Goal: Transaction & Acquisition: Purchase product/service

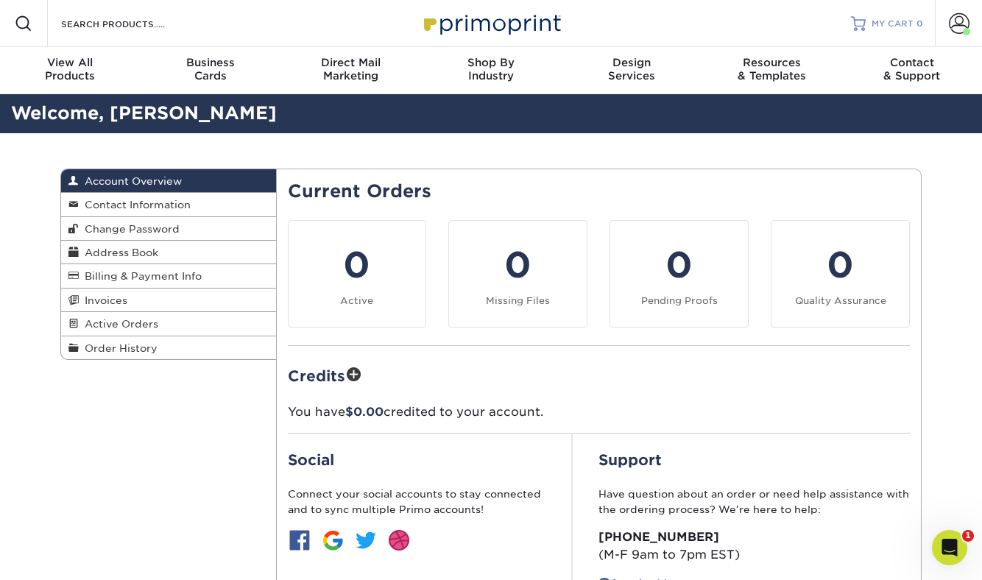
click at [905, 27] on span "MY CART" at bounding box center [893, 24] width 42 height 13
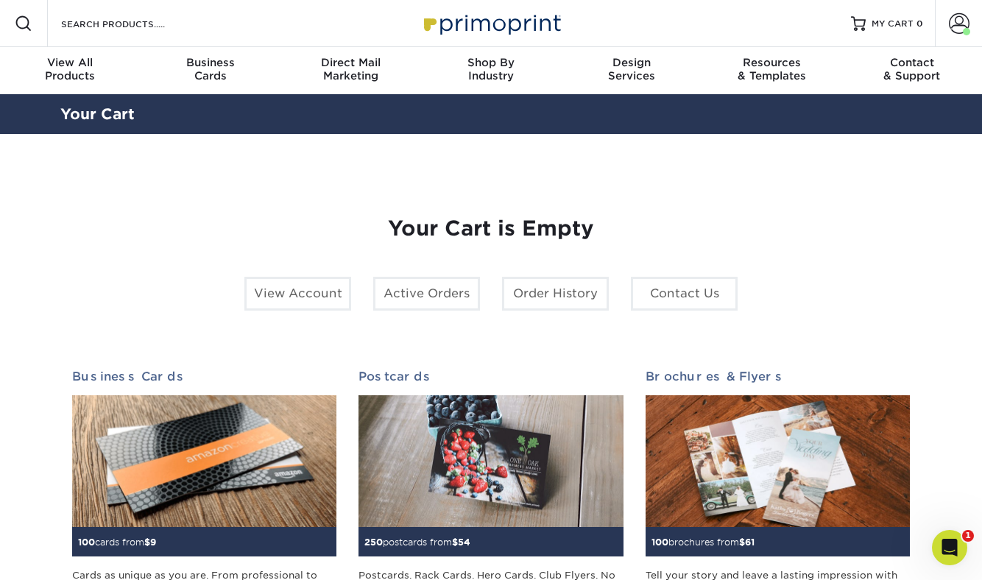
click at [200, 23] on div "Resources Menu Search Products Account Welcome, Account Dashboard Active Orders…" at bounding box center [491, 23] width 982 height 47
click at [967, 23] on span at bounding box center [959, 23] width 21 height 21
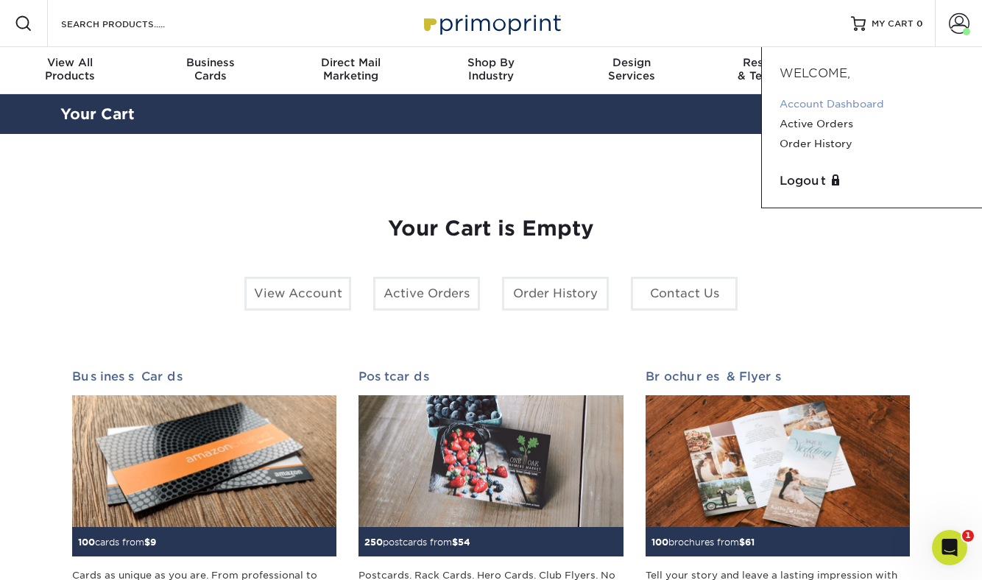
click at [824, 105] on link "Account Dashboard" at bounding box center [872, 104] width 185 height 20
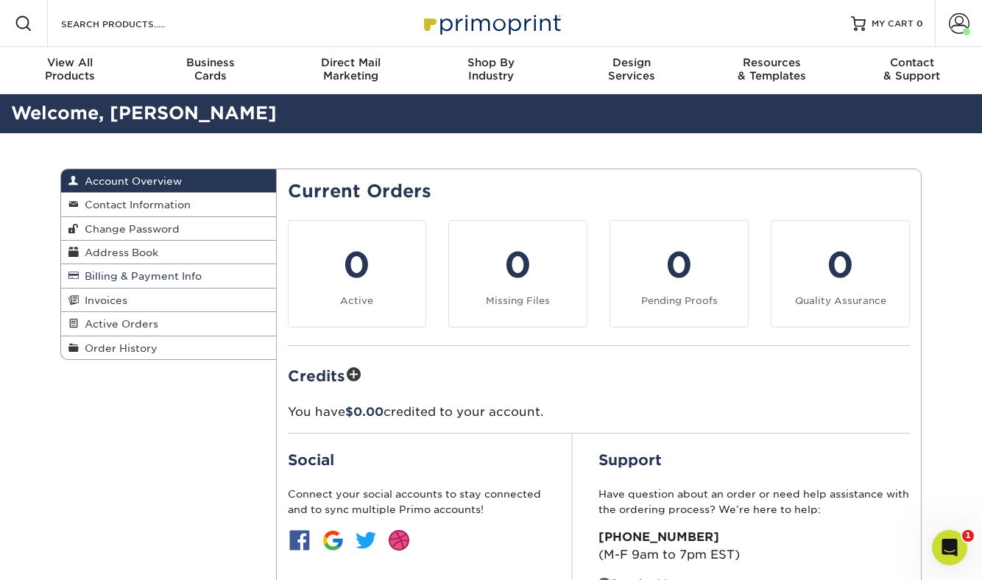
click at [197, 277] on span "Billing & Payment Info" at bounding box center [140, 276] width 123 height 12
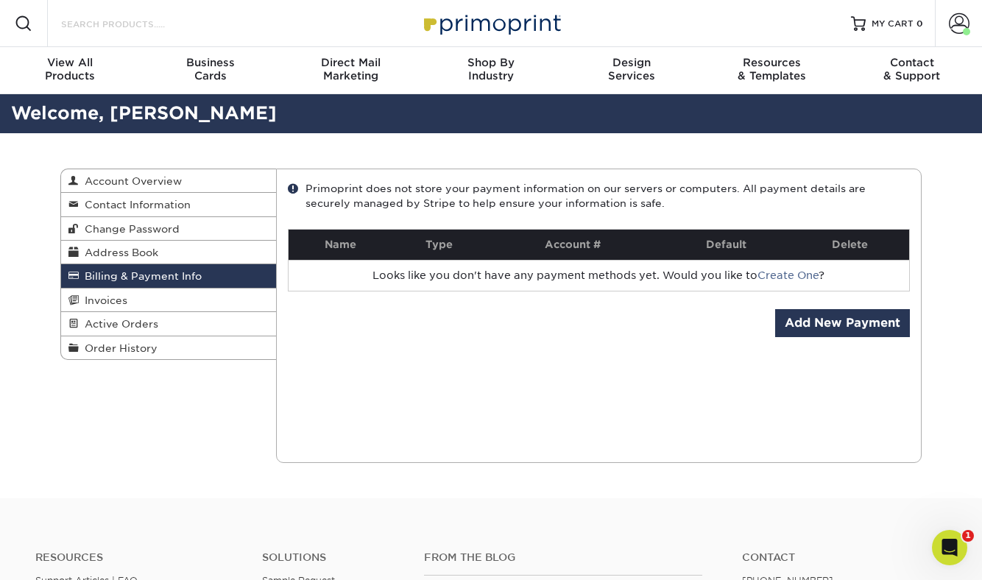
click at [197, 29] on input "Search Products" at bounding box center [132, 24] width 144 height 18
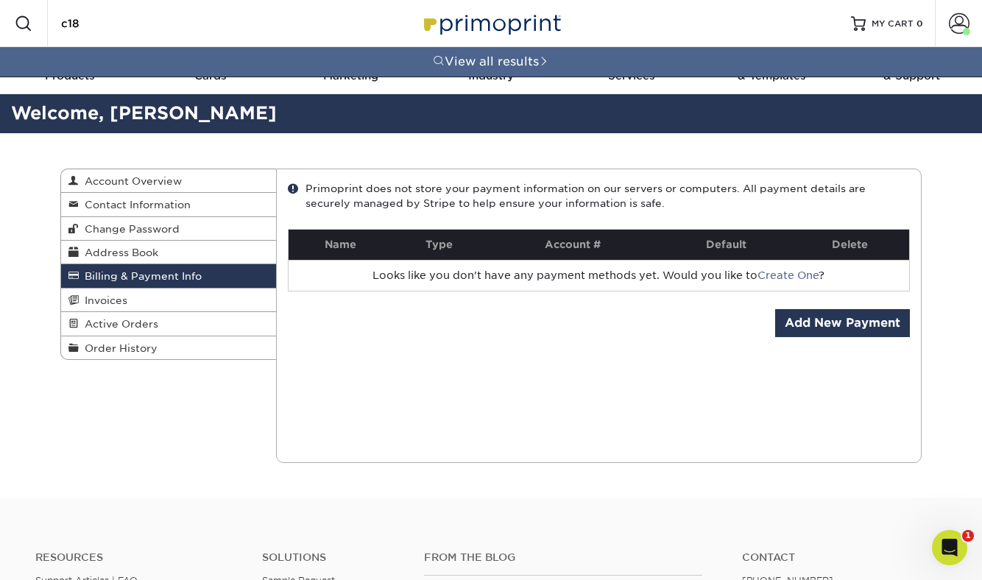
type input "c1"
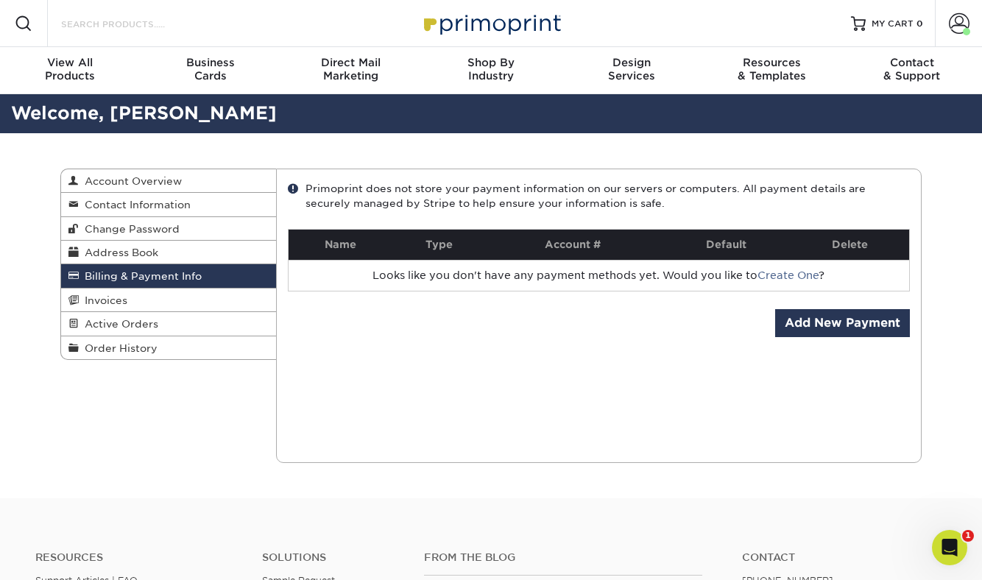
click at [160, 29] on input "Search Products" at bounding box center [132, 24] width 144 height 18
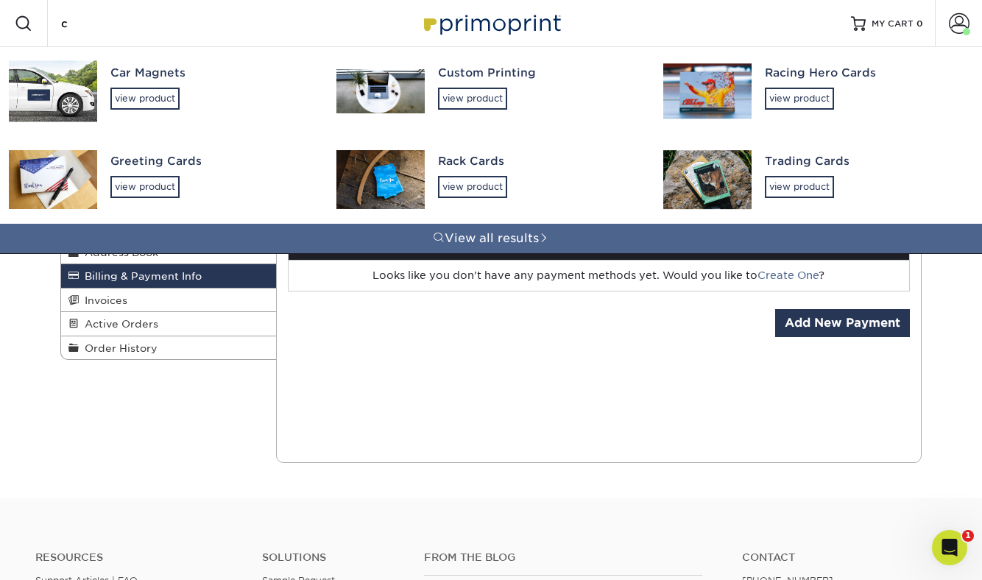
type input "c1"
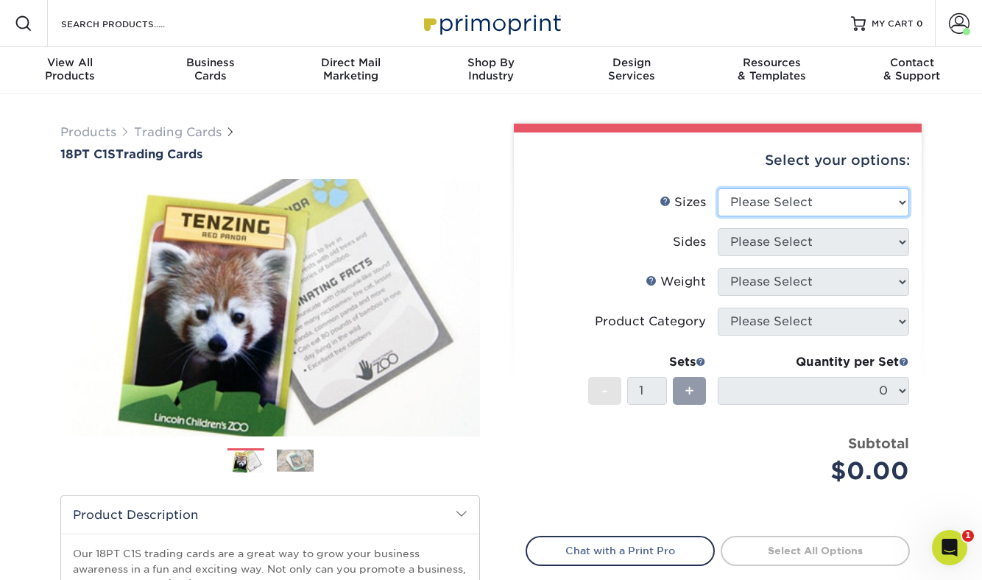
click at [779, 203] on select "Please Select 2.5" x 3.5"" at bounding box center [813, 202] width 191 height 28
select select "2.50x3.50"
click at [718, 188] on select "Please Select 2.5" x 3.5"" at bounding box center [813, 202] width 191 height 28
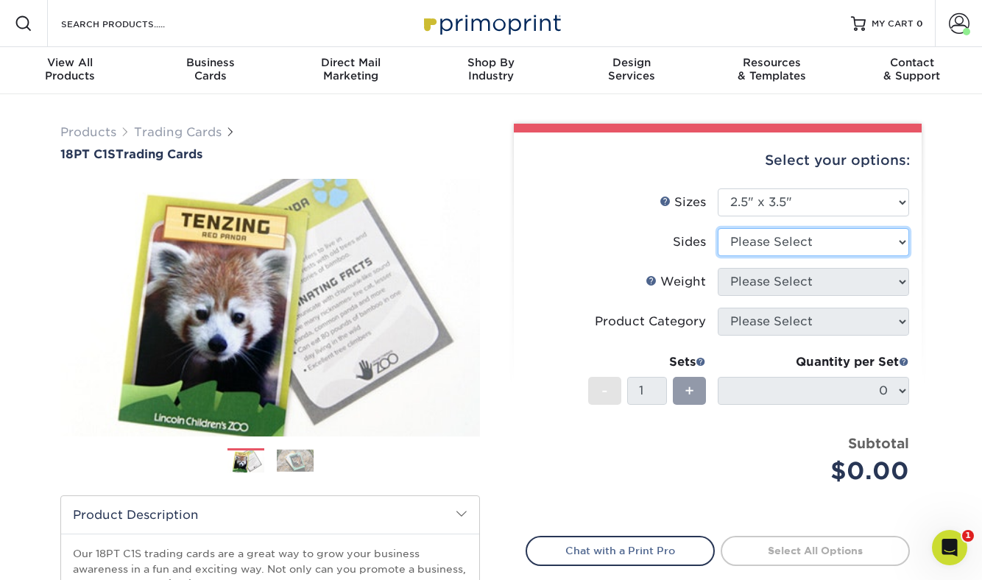
click at [788, 245] on select "Please Select Print Both Sides Print Front Only" at bounding box center [813, 242] width 191 height 28
select select "13abbda7-1d64-4f25-8bb2-c179b224825d"
click at [718, 228] on select "Please Select Print Both Sides Print Front Only" at bounding box center [813, 242] width 191 height 28
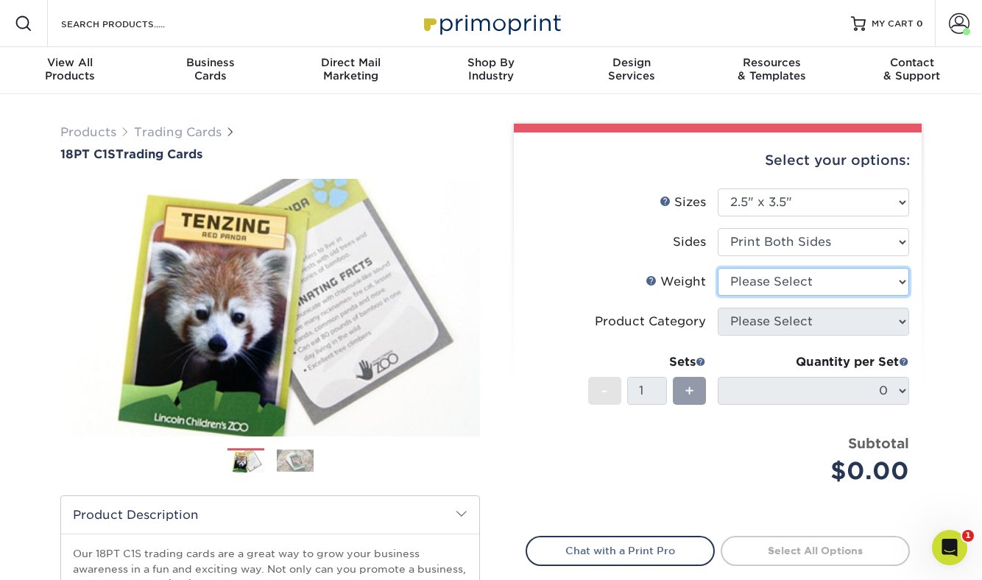
click at [788, 283] on select "Please Select 18PT C1S" at bounding box center [813, 282] width 191 height 28
select select "18PTC1S"
click at [718, 268] on select "Please Select 18PT C1S" at bounding box center [813, 282] width 191 height 28
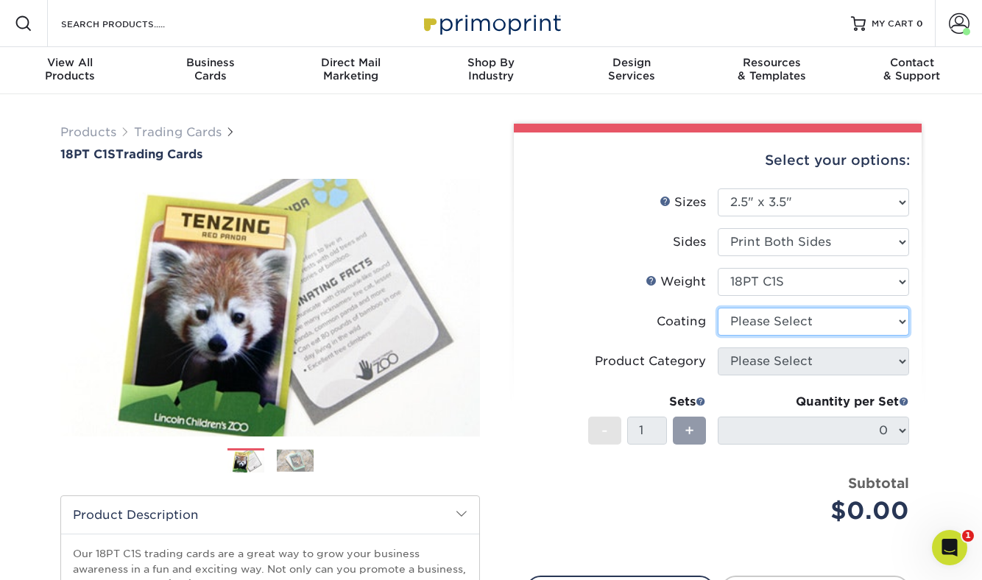
click at [777, 320] on select at bounding box center [813, 322] width 191 height 28
select select "1e8116af-acfc-44b1-83dc-8181aa338834"
click at [718, 308] on select at bounding box center [813, 322] width 191 height 28
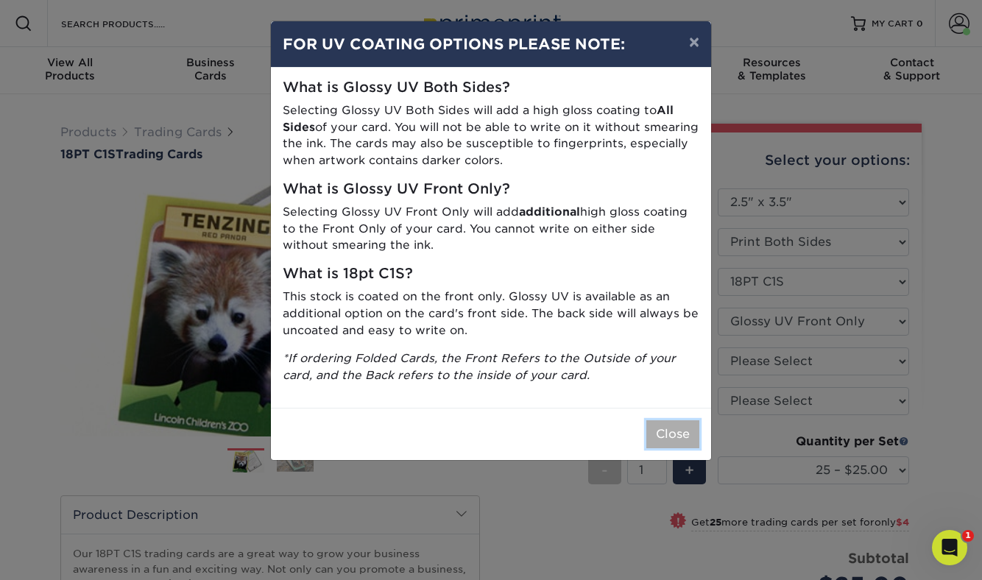
click at [692, 440] on button "Close" at bounding box center [672, 434] width 53 height 28
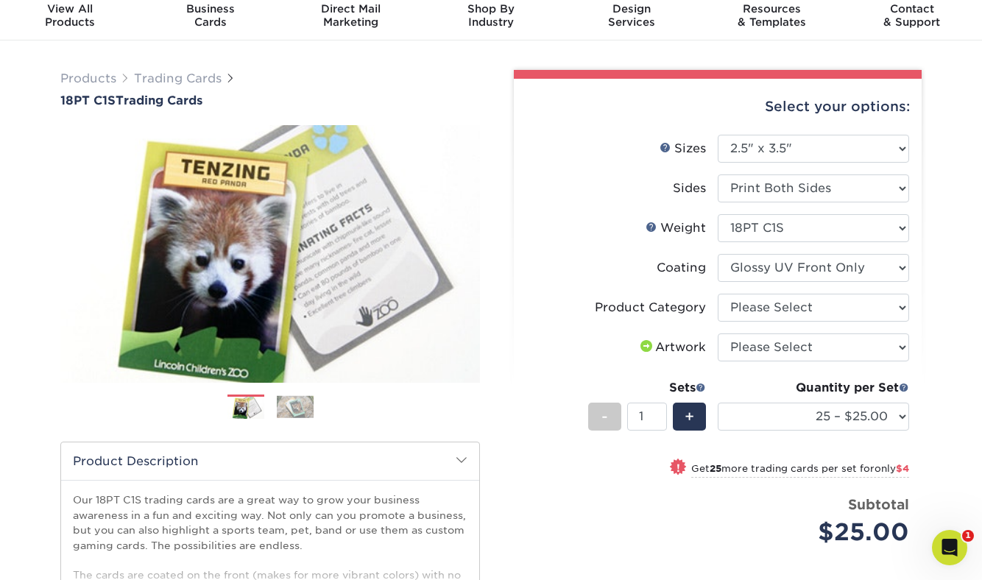
scroll to position [62, 0]
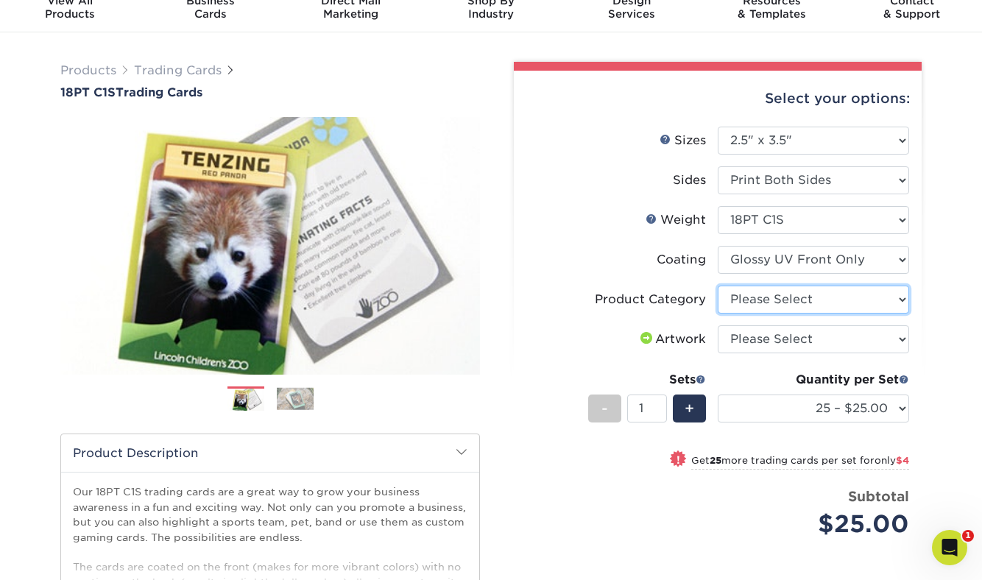
click at [794, 303] on select "Please Select Trading Cards" at bounding box center [813, 300] width 191 height 28
select select "c2f9bce9-36c2-409d-b101-c29d9d031e18"
click at [718, 286] on select "Please Select Trading Cards" at bounding box center [813, 300] width 191 height 28
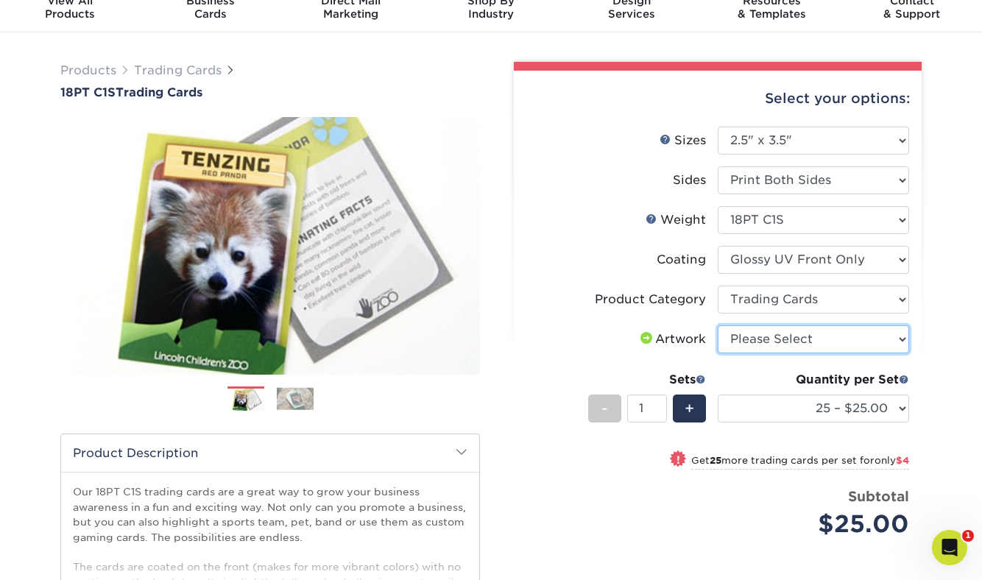
click at [784, 336] on select "Please Select I will upload files I need a design - $100" at bounding box center [813, 339] width 191 height 28
select select "upload"
click at [718, 325] on select "Please Select I will upload files I need a design - $100" at bounding box center [813, 339] width 191 height 28
click at [640, 409] on input "1" at bounding box center [646, 409] width 39 height 28
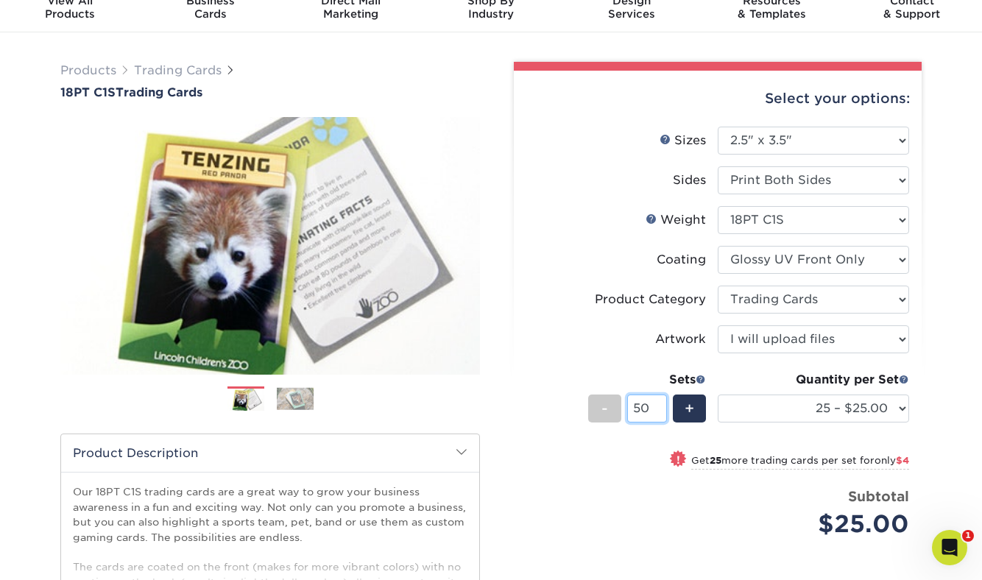
type input "50"
click at [791, 522] on div "$25.00" at bounding box center [819, 524] width 180 height 35
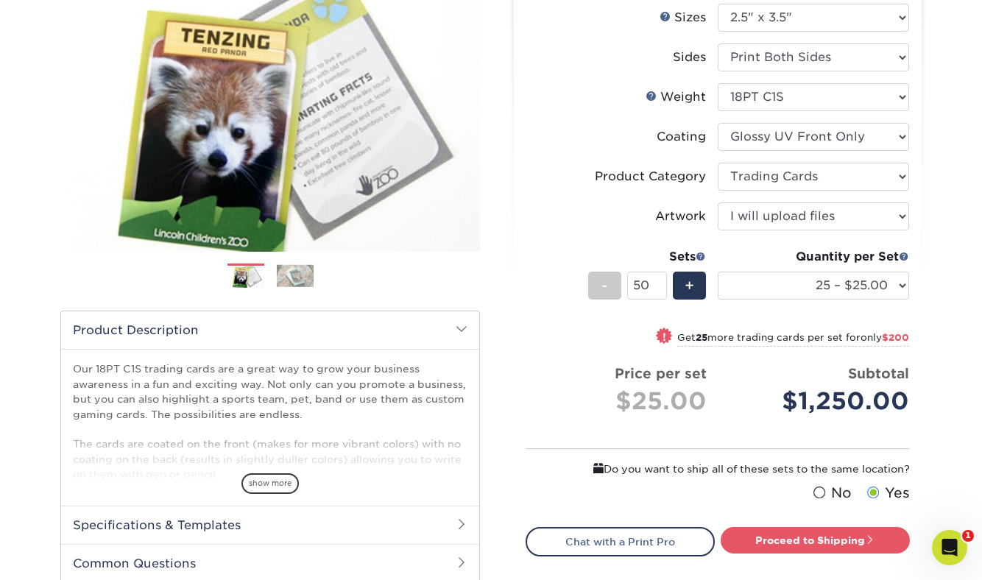
scroll to position [208, 0]
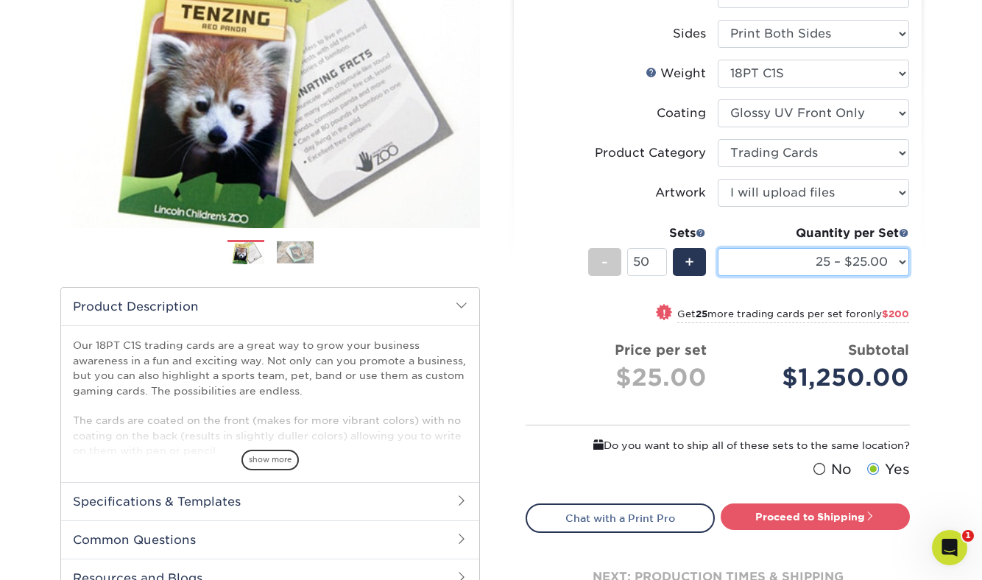
click at [892, 261] on select "25 – $25.00 50 – $29.00 75 – $37.00 100 – $41.00 250 – $48.00 500 – $58.00 1000…" at bounding box center [813, 262] width 191 height 28
select select "500 – $58.00"
click at [718, 248] on select "25 – $25.00 50 – $29.00 75 – $37.00 100 – $41.00 250 – $48.00 500 – $58.00 1000…" at bounding box center [813, 262] width 191 height 28
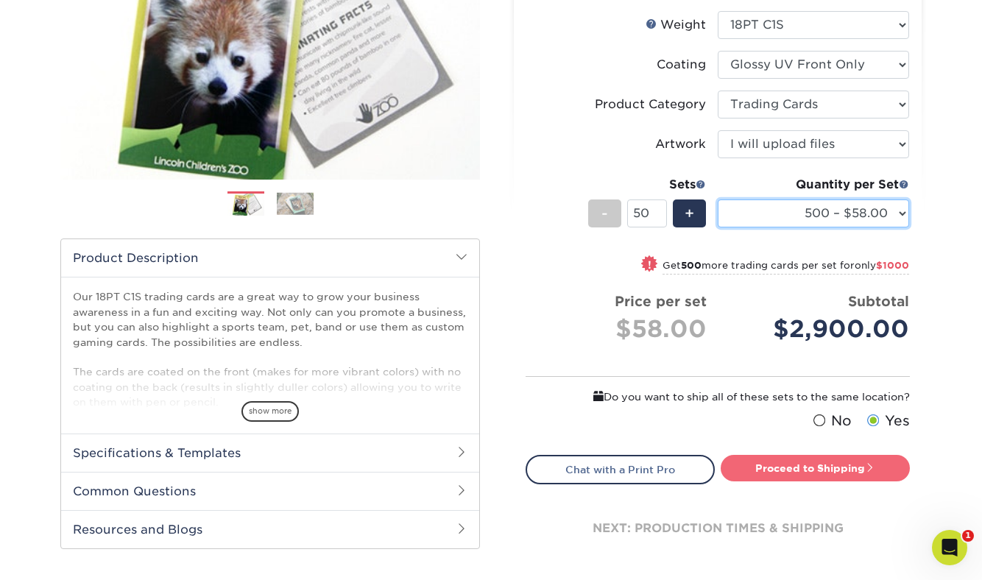
scroll to position [305, 0]
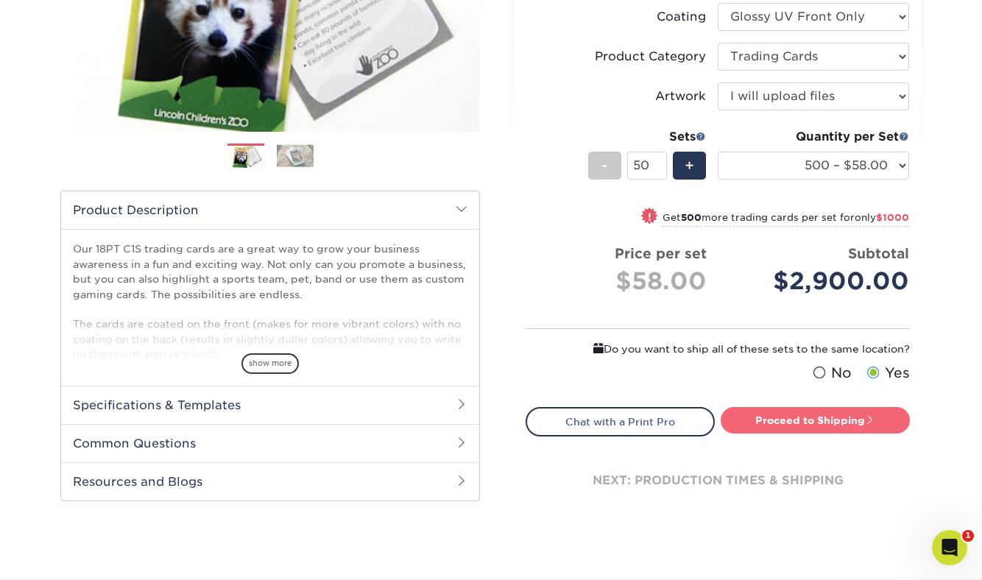
click at [830, 419] on link "Proceed to Shipping" at bounding box center [815, 420] width 189 height 27
type input "Set 1"
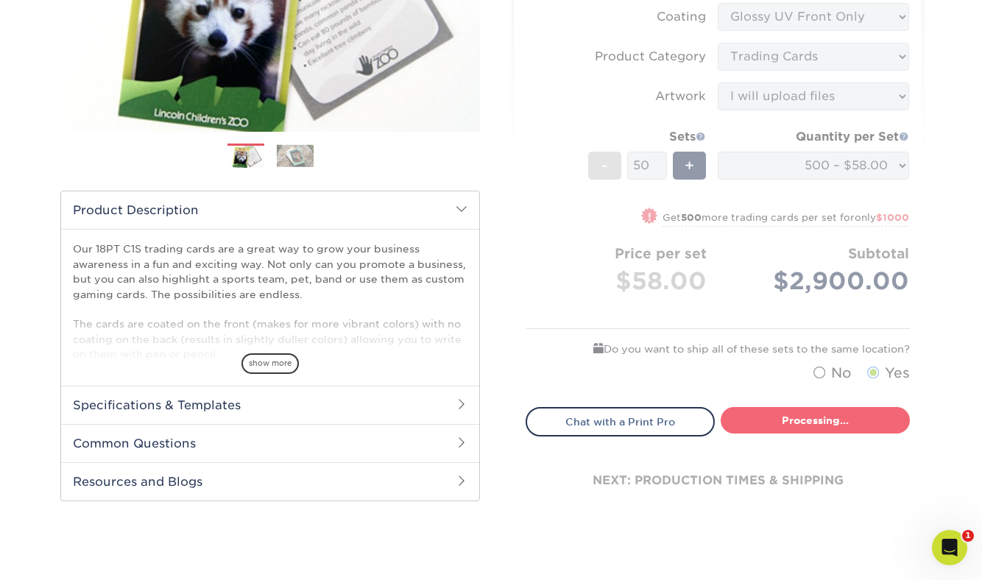
scroll to position [751, 0]
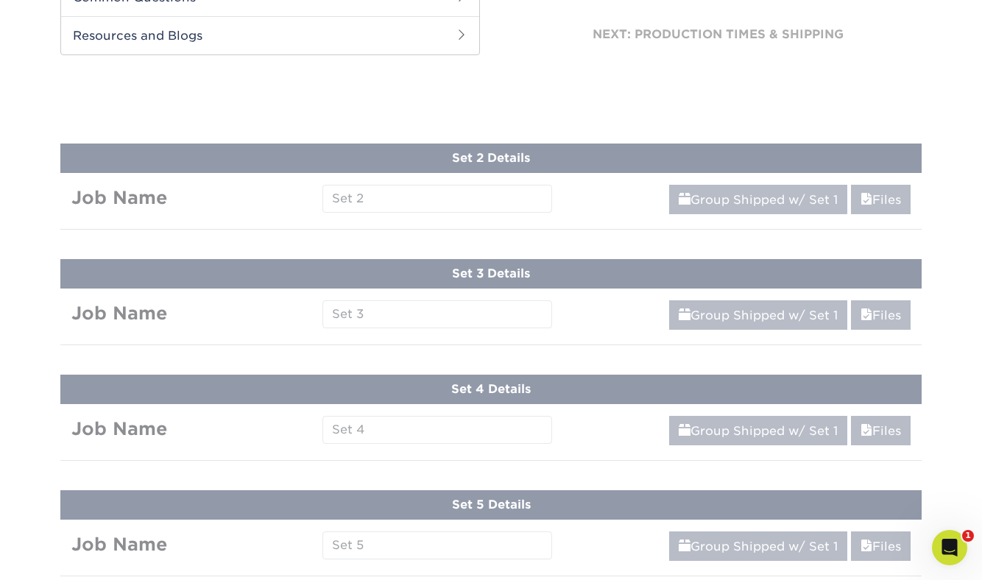
select select "83486e31-025a-419b-9d13-e628b4ff6c11"
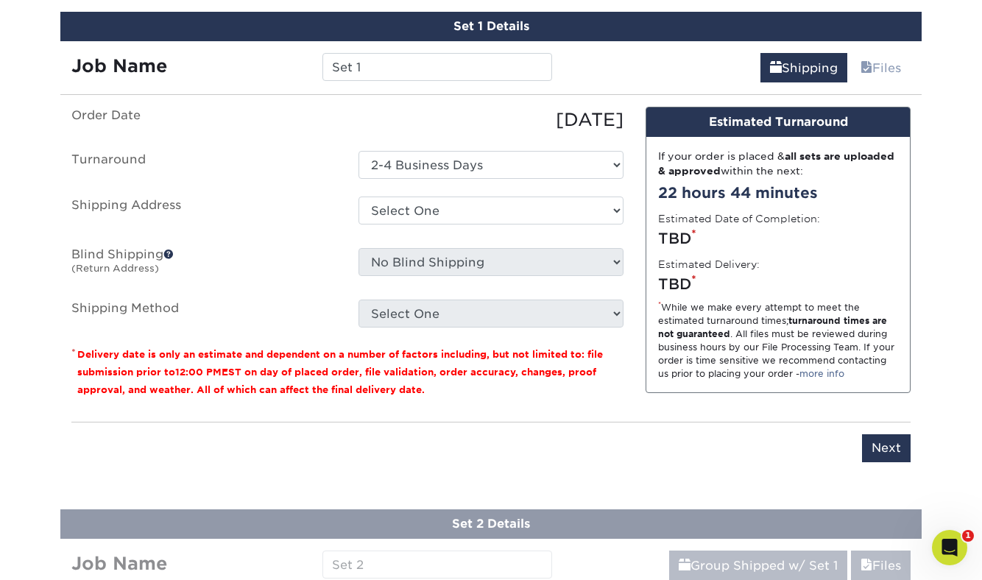
scroll to position [861, 0]
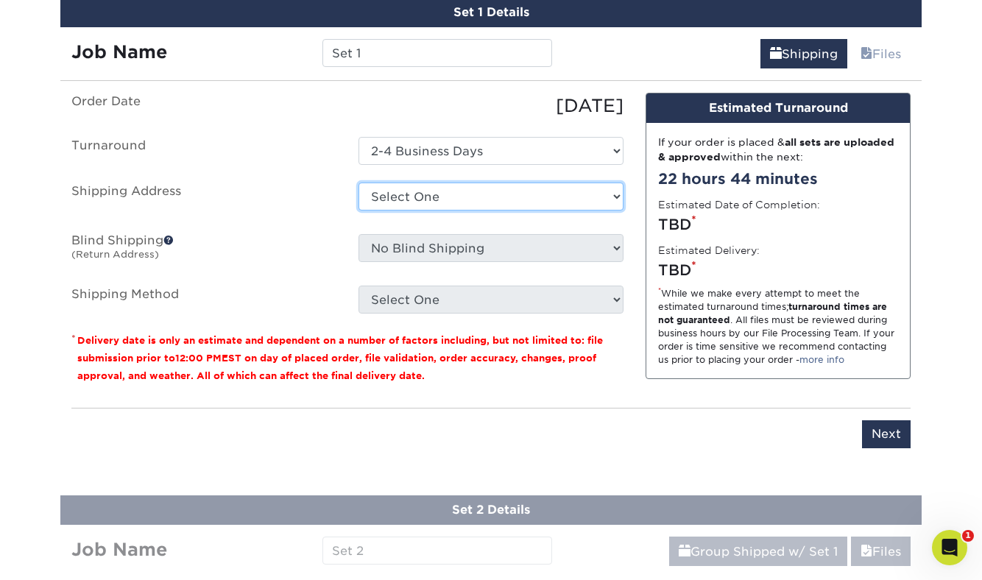
click at [481, 200] on select "Select One Vanda + Add New Address" at bounding box center [491, 197] width 265 height 28
select select "286032"
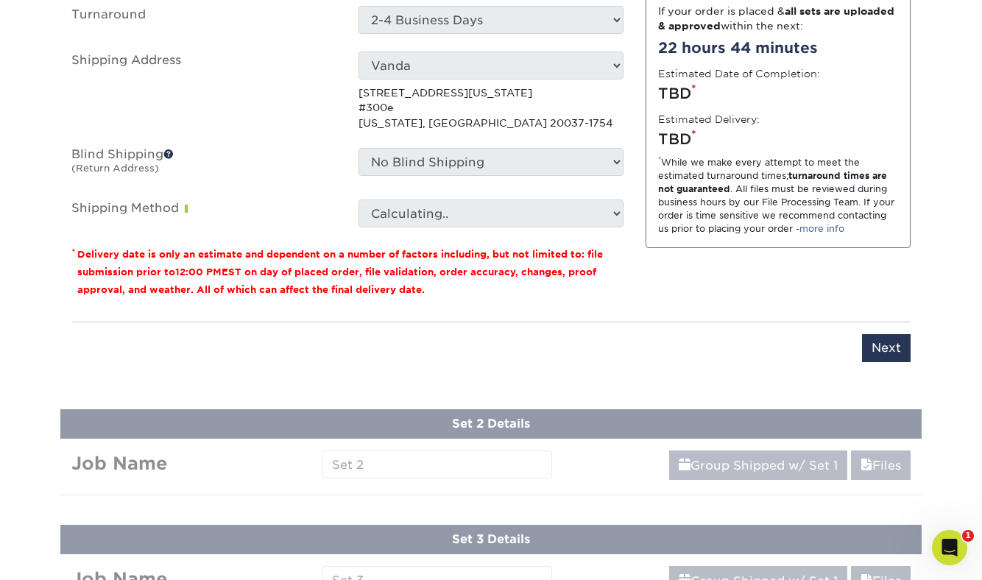
scroll to position [1001, 0]
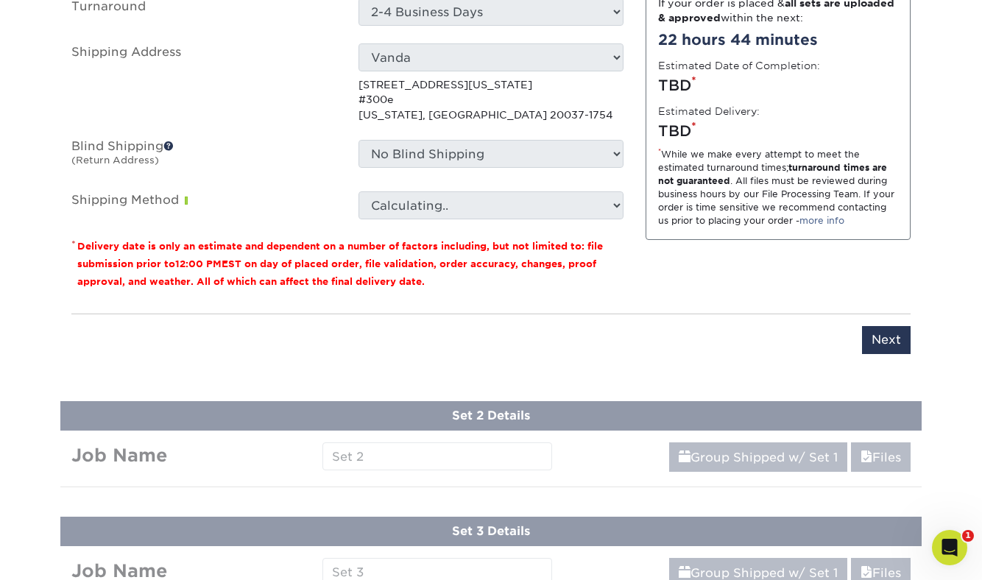
click at [172, 148] on span at bounding box center [168, 146] width 10 height 10
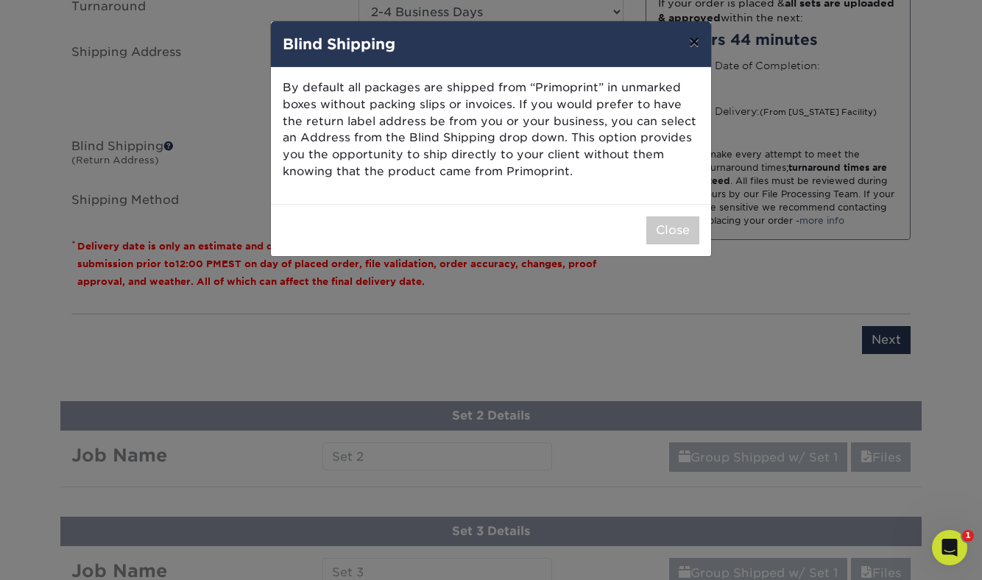
click at [696, 38] on button "×" at bounding box center [694, 41] width 34 height 41
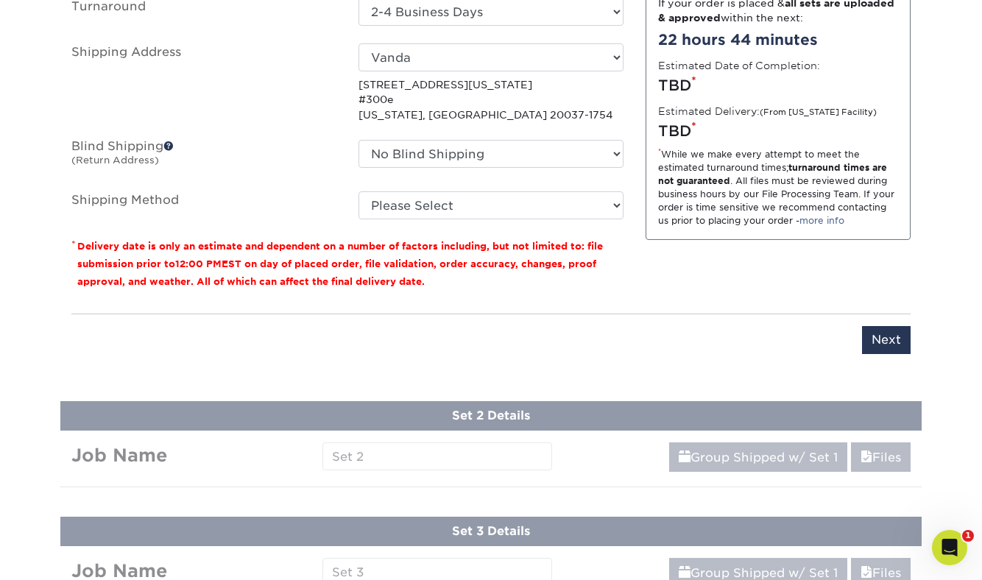
scroll to position [1038, 0]
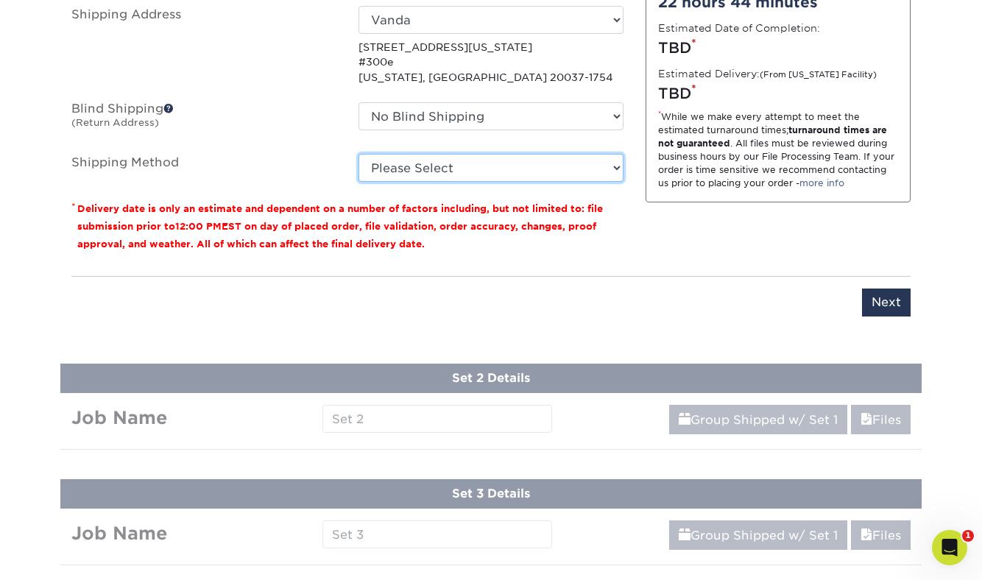
click at [512, 173] on select "Please Select Ground Shipping (+$50.75) 3 Day Shipping Service (+$85.52) 2 Day …" at bounding box center [491, 168] width 265 height 28
select select "02"
click at [359, 154] on select "Please Select Ground Shipping (+$50.75) 3 Day Shipping Service (+$85.52) 2 Day …" at bounding box center [491, 168] width 265 height 28
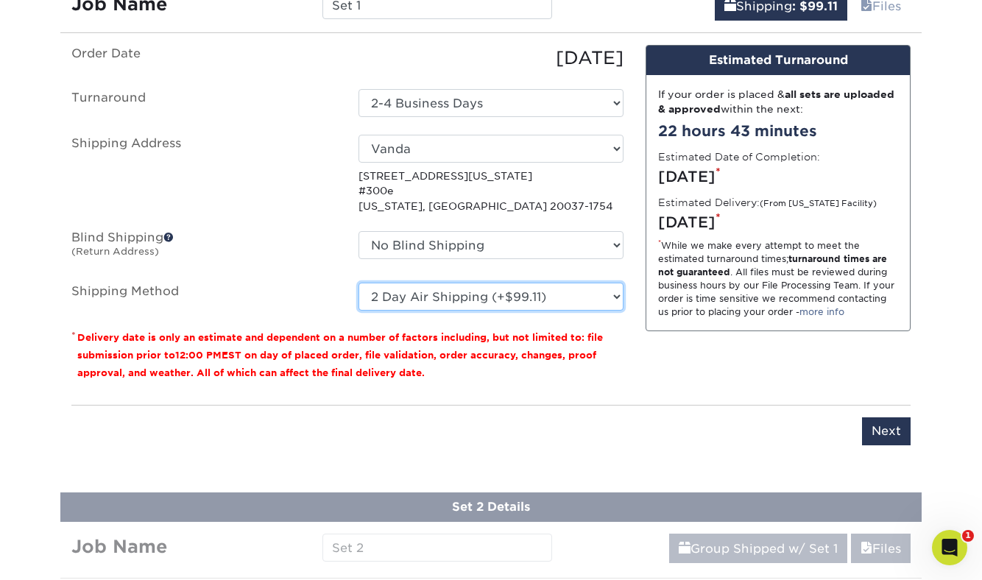
scroll to position [931, 0]
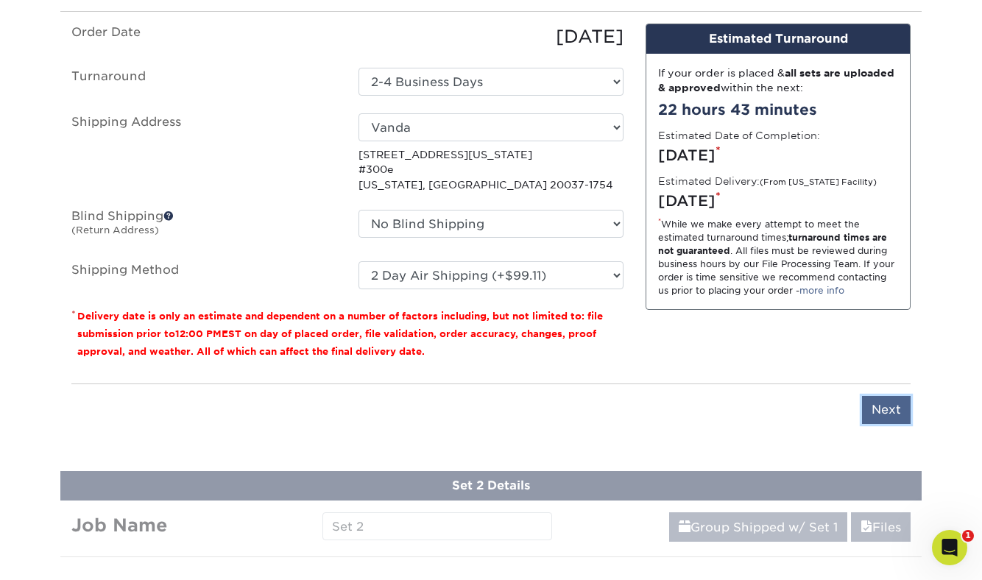
click at [886, 417] on input "Next" at bounding box center [886, 410] width 49 height 28
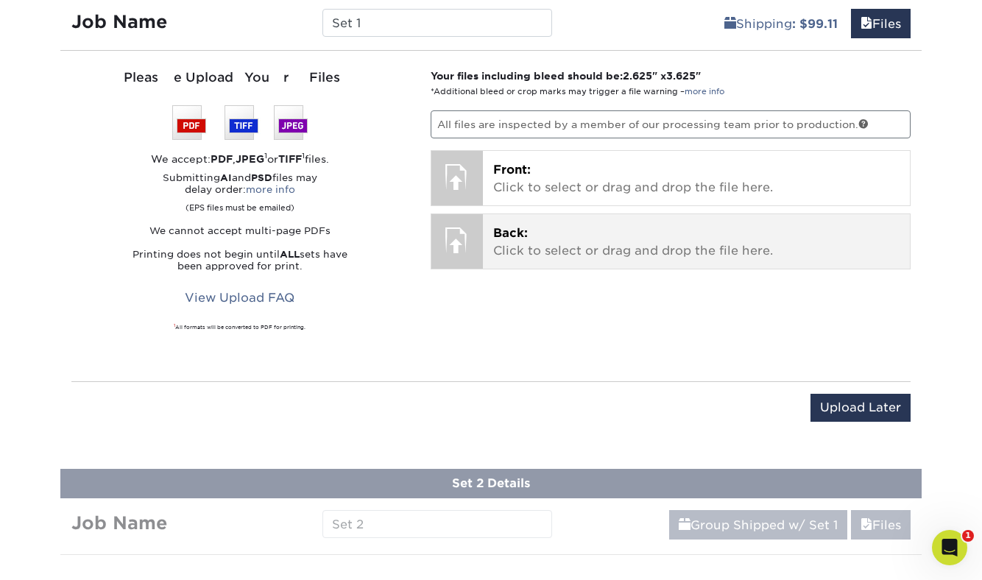
scroll to position [876, 0]
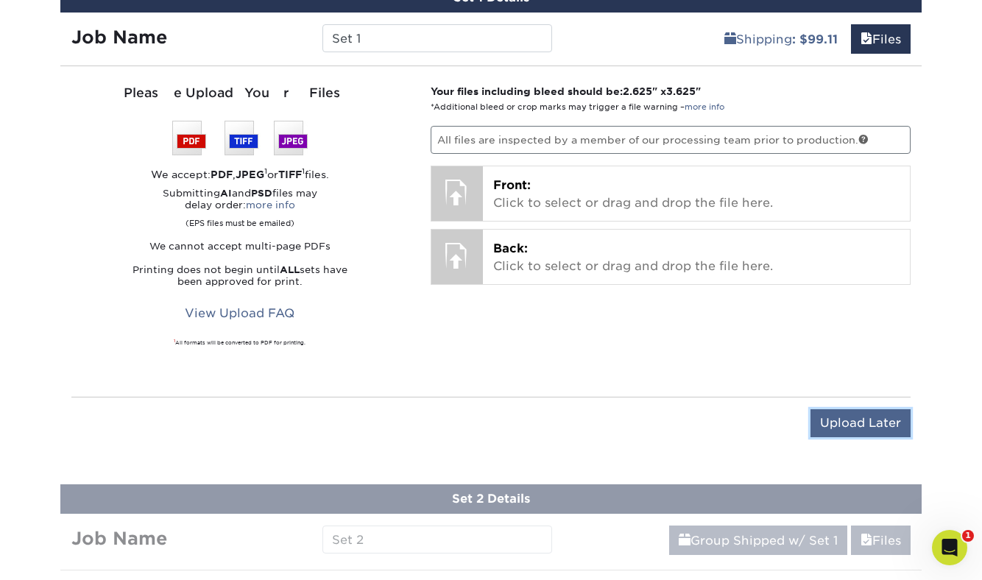
click at [847, 428] on input "Upload Later" at bounding box center [861, 423] width 100 height 28
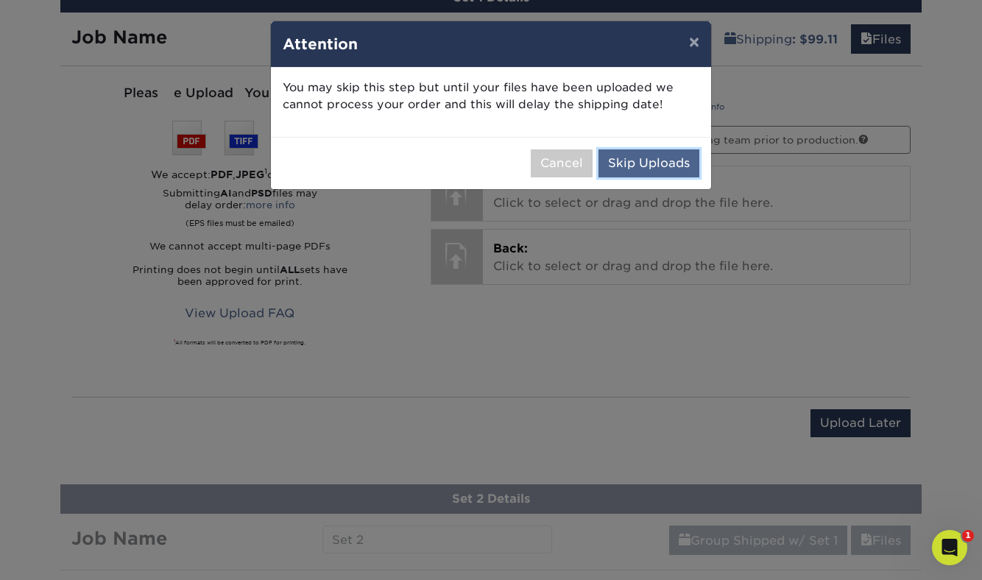
click at [667, 159] on button "Skip Uploads" at bounding box center [649, 163] width 101 height 28
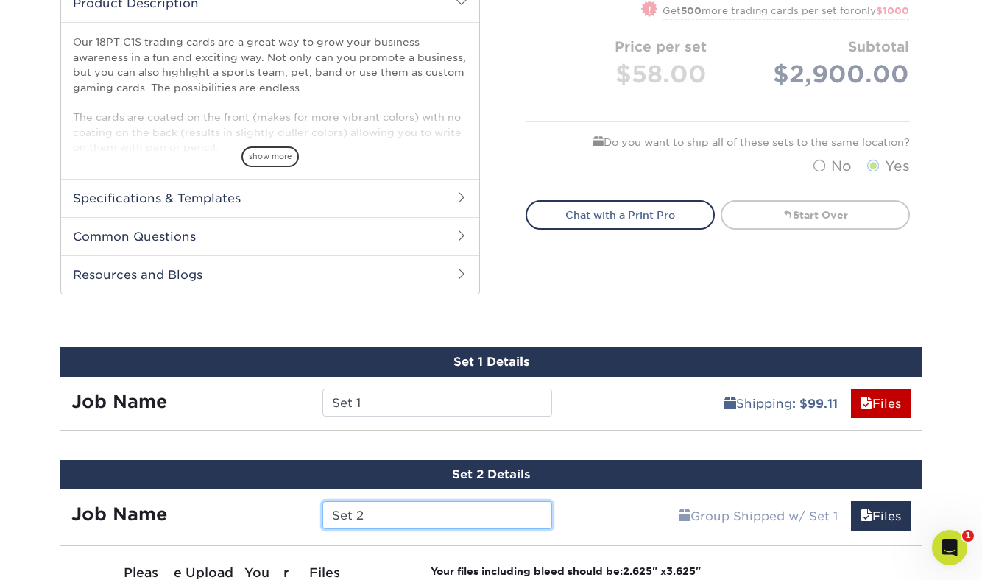
scroll to position [604, 0]
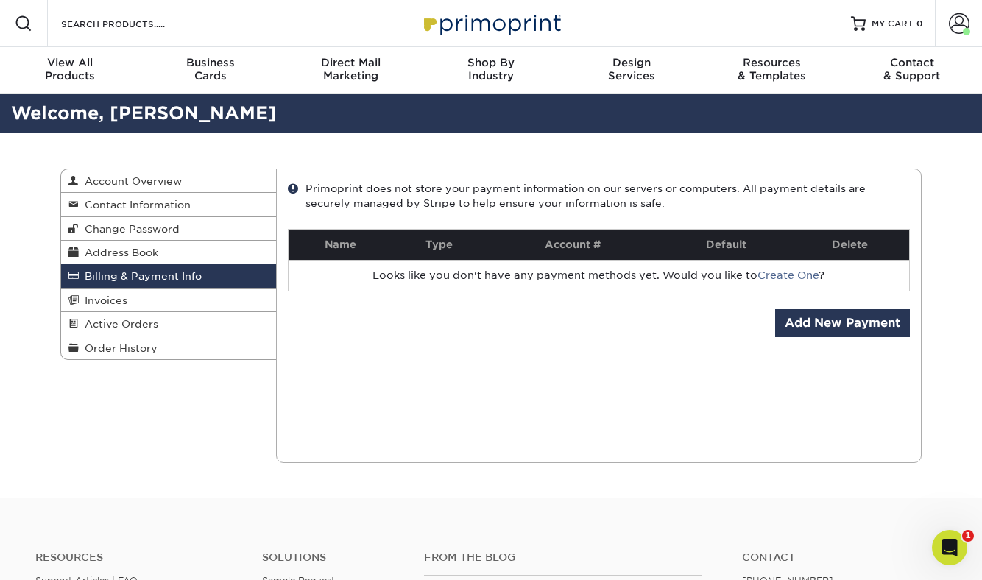
click at [494, 432] on div "Current Orders 0 Active 0 Missing Files" at bounding box center [599, 316] width 646 height 294
